Goal: Transaction & Acquisition: Purchase product/service

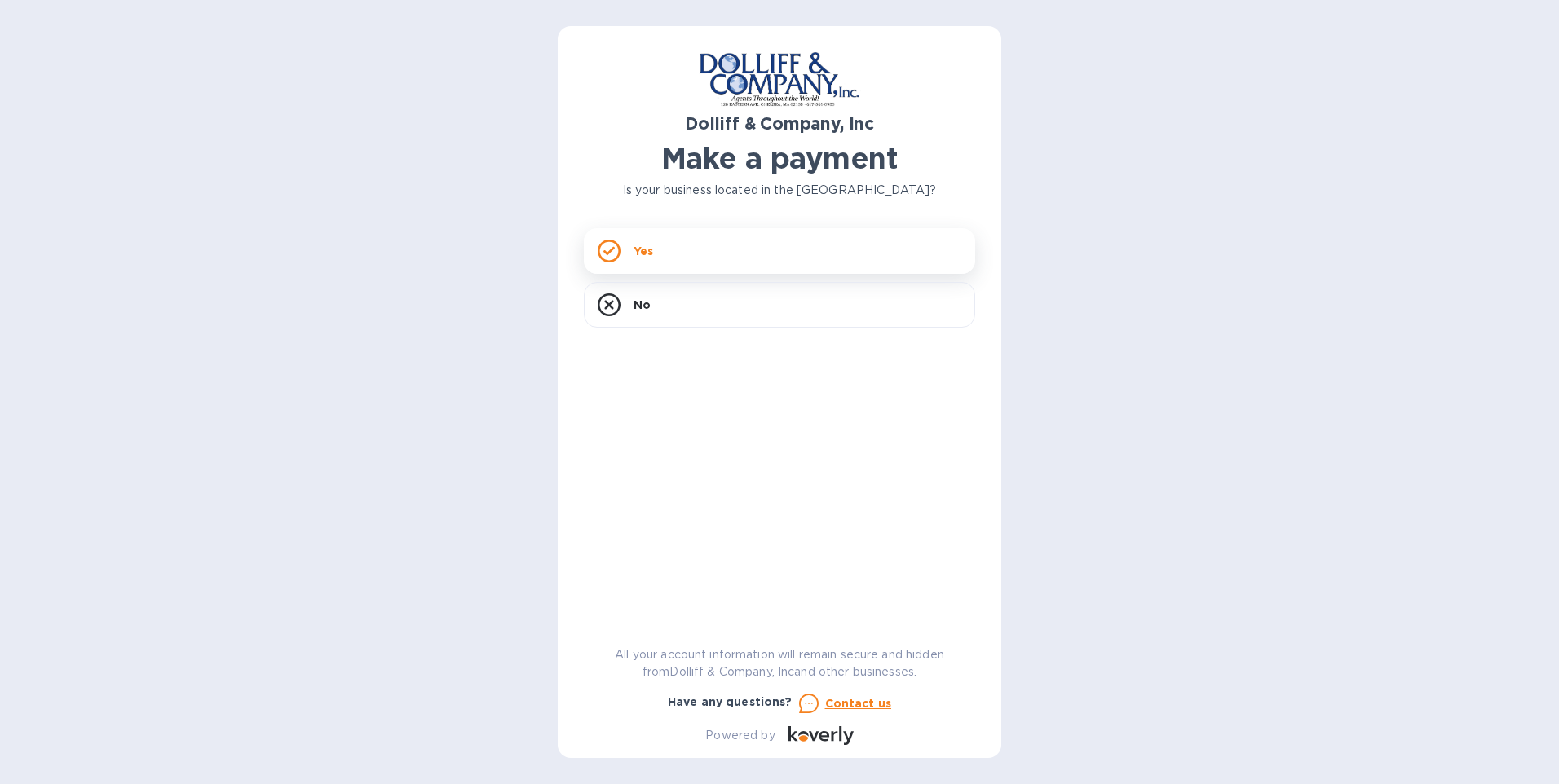
click at [744, 259] on div "Yes" at bounding box center [780, 250] width 392 height 45
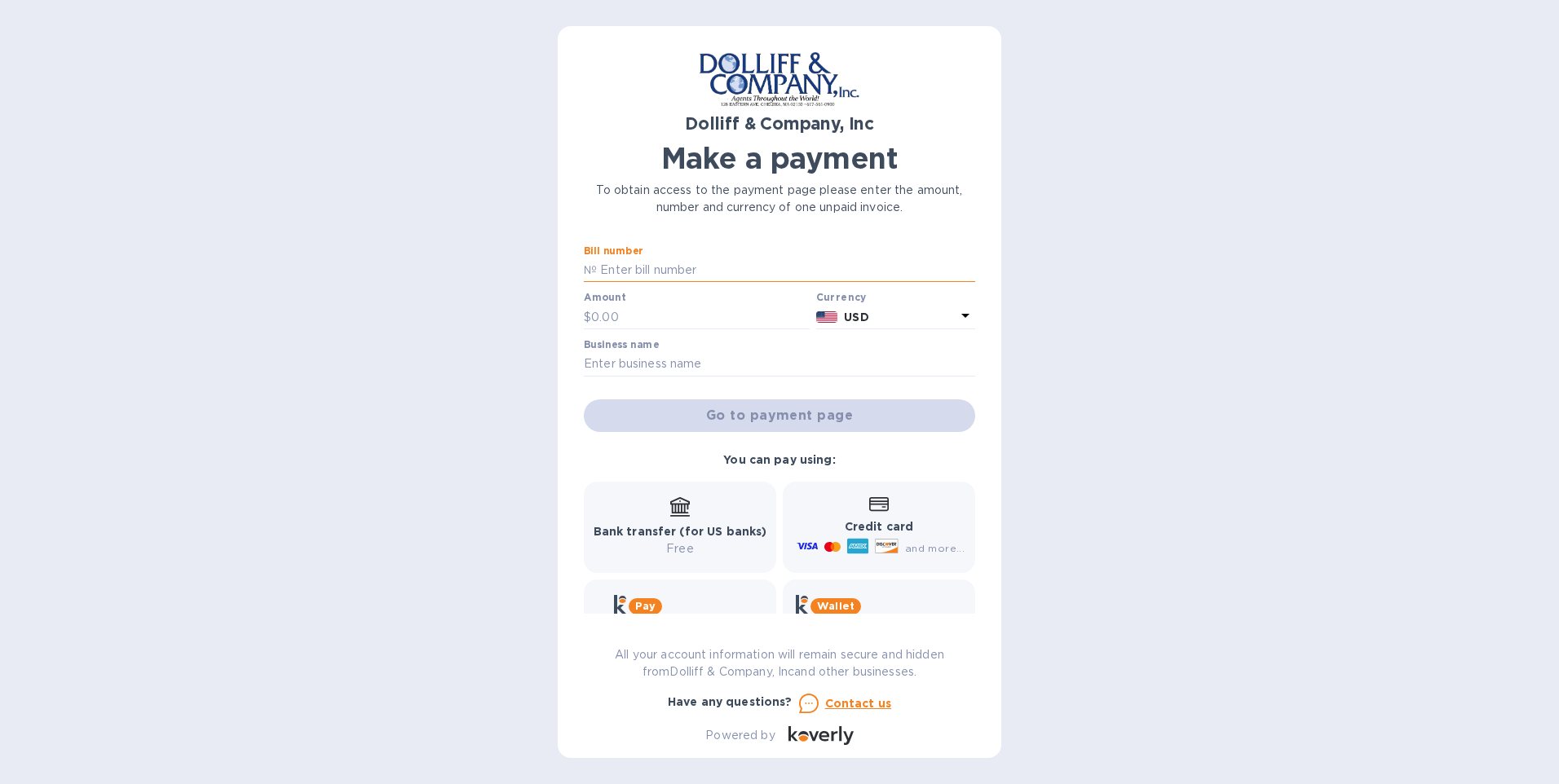
click at [692, 262] on input "text" at bounding box center [785, 270] width 378 height 25
type input "878003"
click at [663, 308] on input "text" at bounding box center [700, 317] width 219 height 25
type input "479.00"
click at [649, 355] on input "text" at bounding box center [780, 364] width 392 height 25
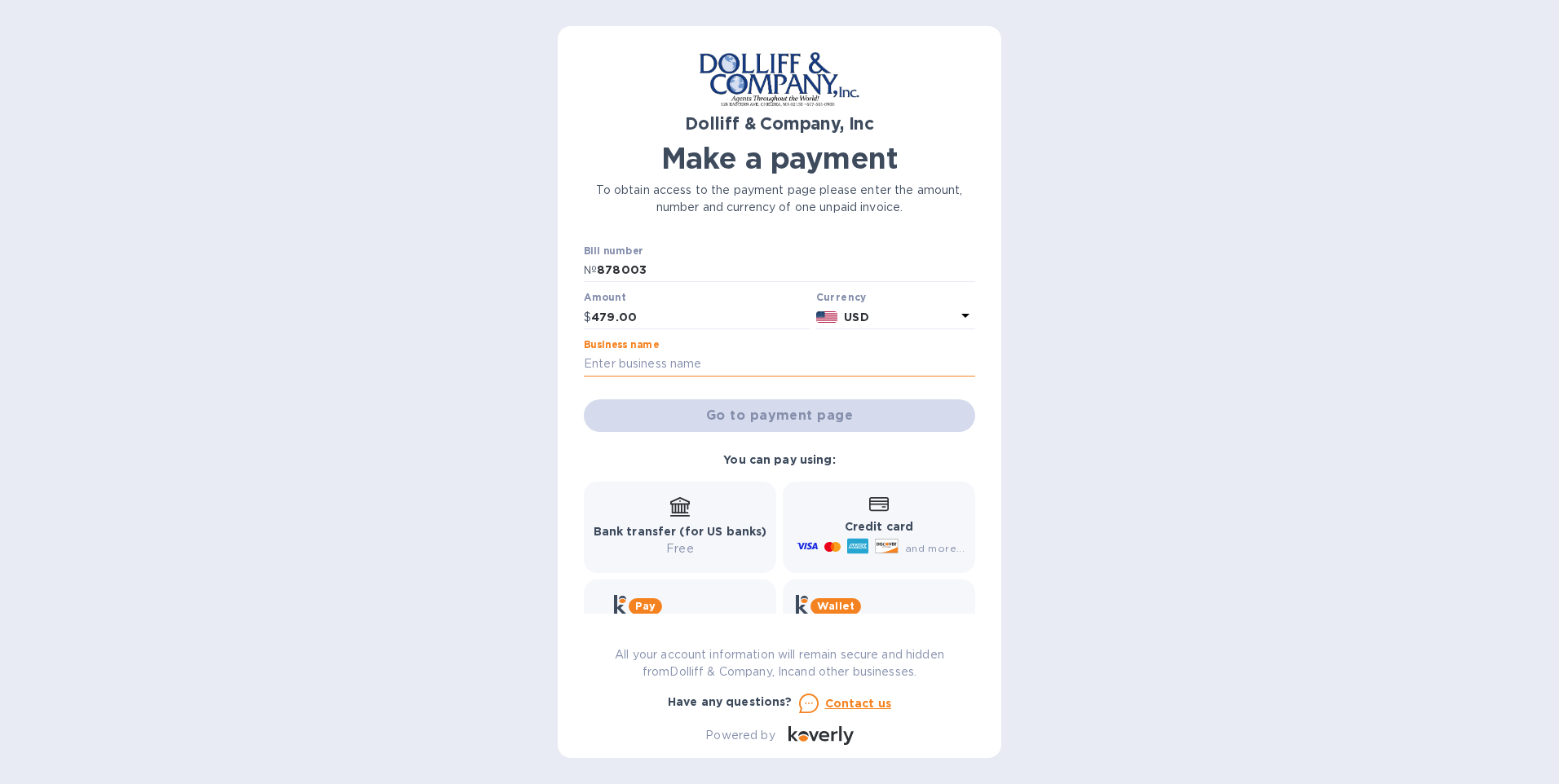
type input "yankee drilling co inc"
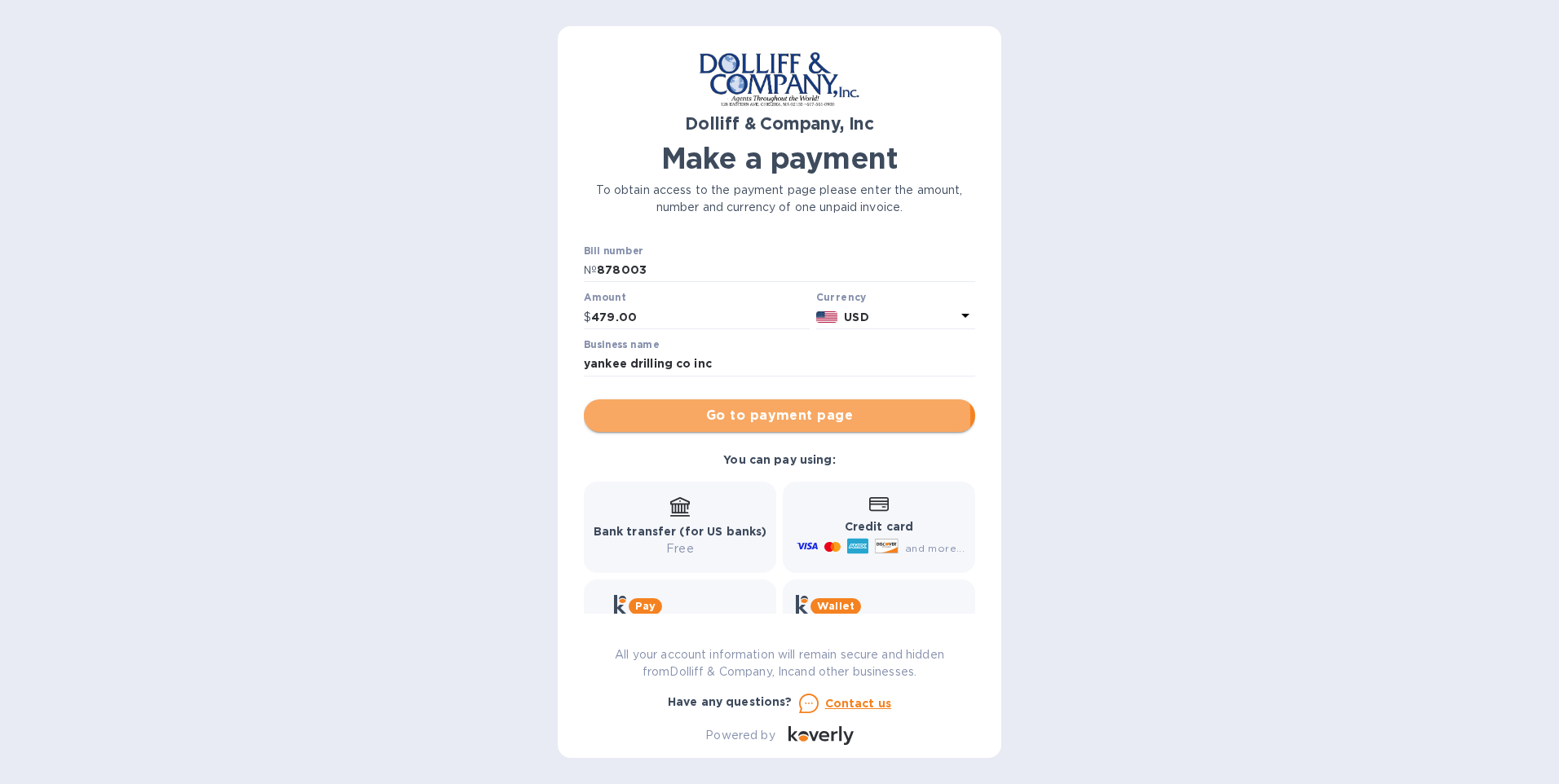
click at [690, 416] on span "Go to payment page" at bounding box center [780, 416] width 365 height 20
